Goal: Task Accomplishment & Management: Manage account settings

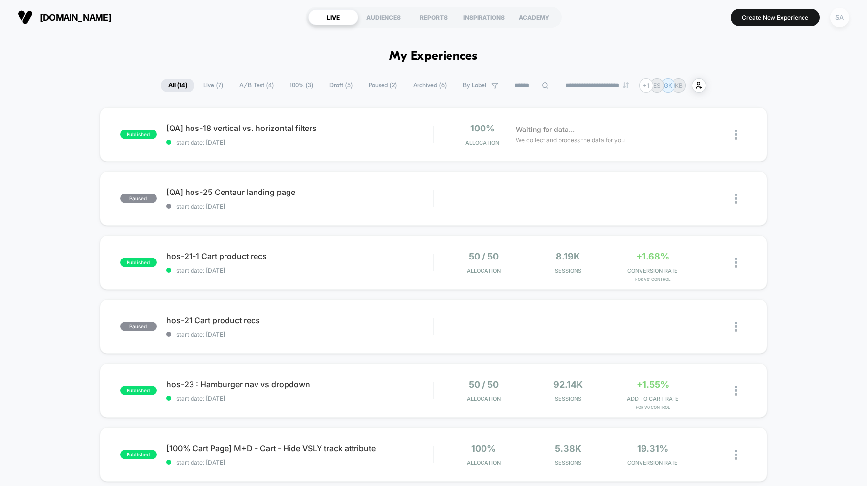
click at [844, 14] on div "SA" at bounding box center [839, 17] width 19 height 19
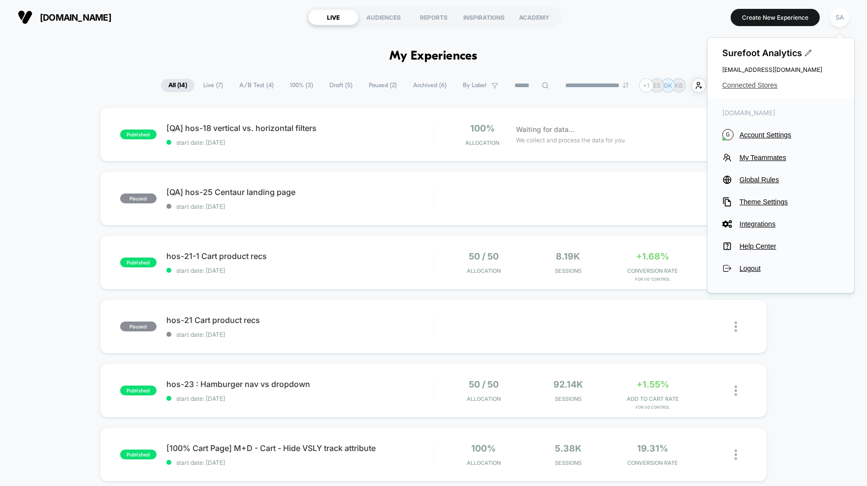
click at [760, 85] on span "Connected Stores" at bounding box center [780, 85] width 117 height 8
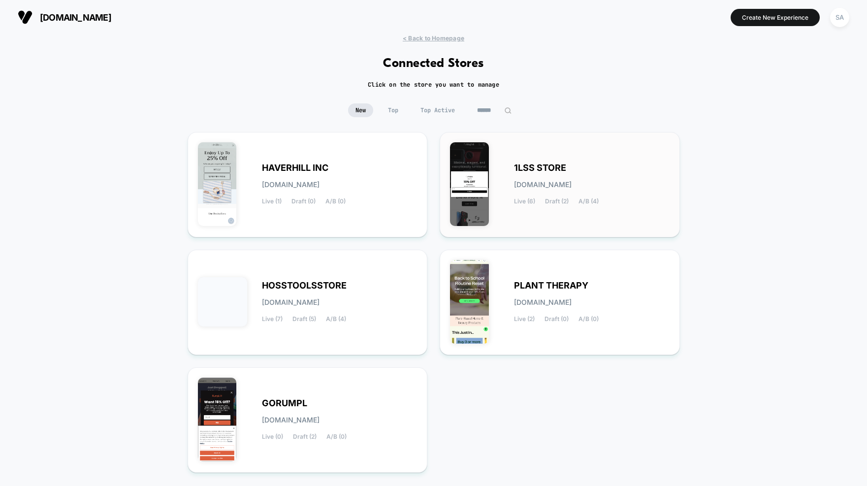
click at [560, 198] on span "Draft (2)" at bounding box center [557, 201] width 24 height 7
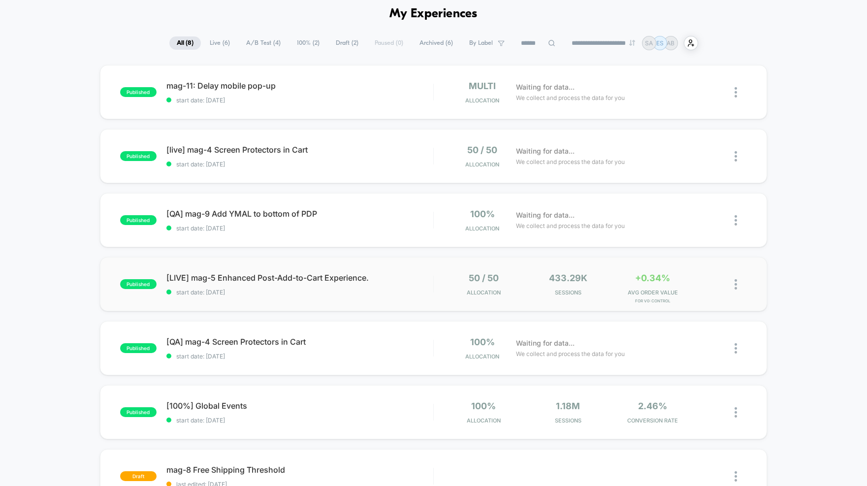
scroll to position [49, 0]
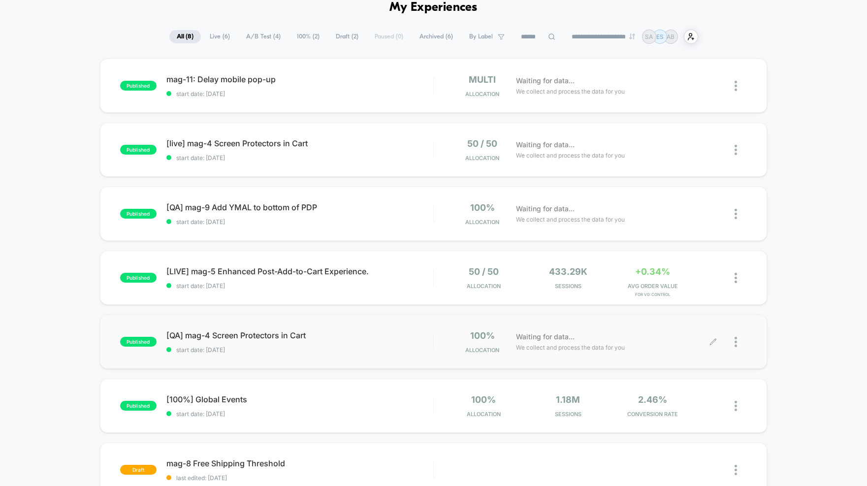
click at [739, 345] on div at bounding box center [741, 341] width 12 height 23
click at [681, 395] on div "Archive" at bounding box center [685, 399] width 89 height 22
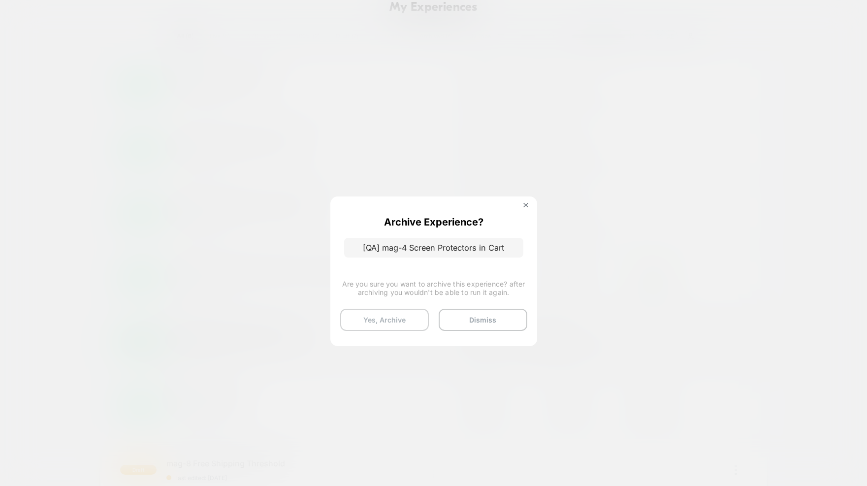
click at [352, 323] on button "Yes, Archive" at bounding box center [384, 320] width 89 height 22
